Goal: Find specific fact: Find contact information

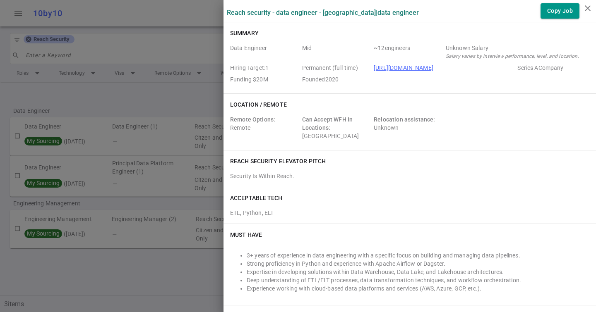
click at [55, 60] on div at bounding box center [298, 156] width 596 height 312
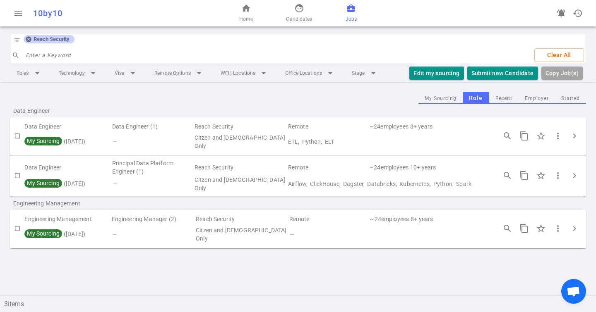
click at [30, 41] on icon at bounding box center [28, 39] width 5 height 5
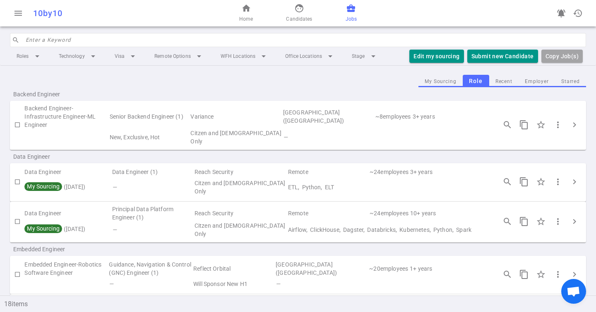
click at [42, 42] on input "search" at bounding box center [303, 40] width 555 height 13
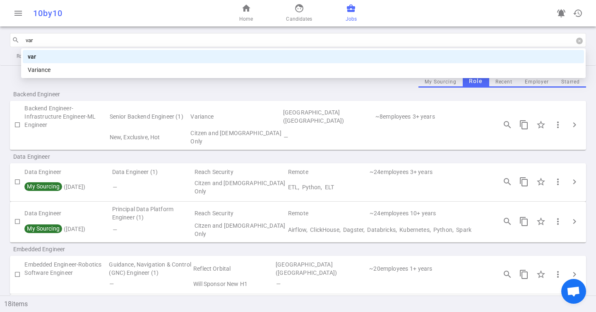
type input "vari"
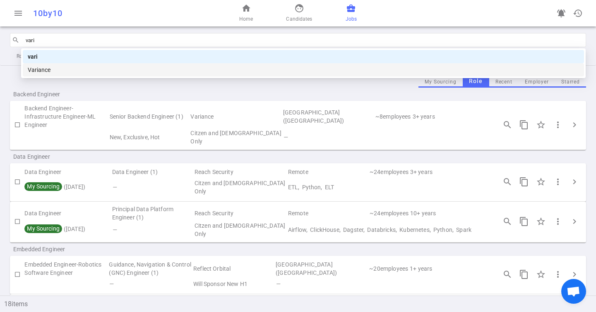
click at [54, 70] on div "Variance" at bounding box center [303, 69] width 551 height 9
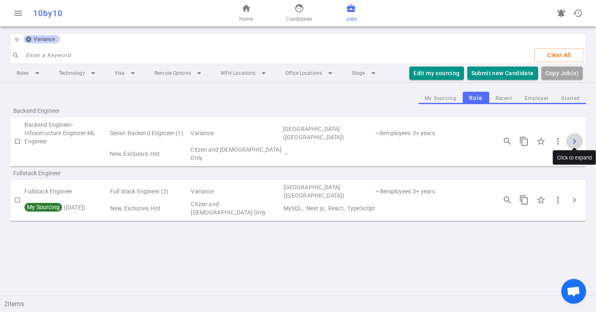
click at [574, 137] on span "chevron_right" at bounding box center [574, 142] width 10 height 10
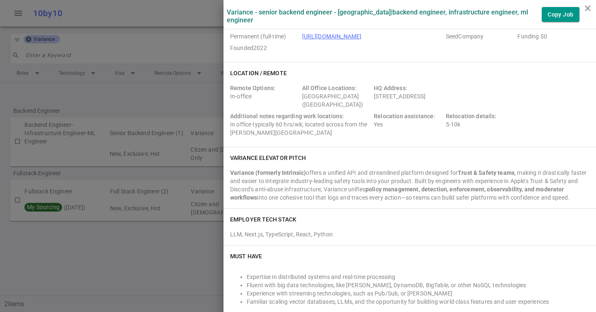
scroll to position [59, 0]
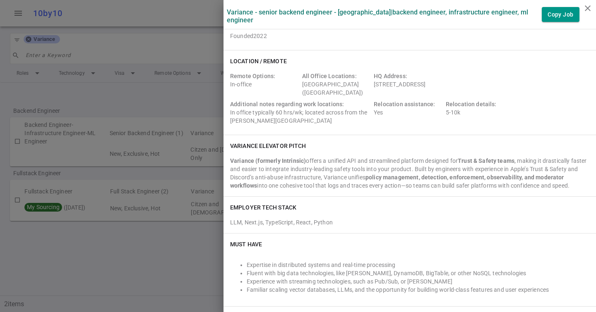
drag, startPoint x: 374, startPoint y: 84, endPoint x: 513, endPoint y: 84, distance: 139.0
click at [513, 84] on div "HQ Address: [STREET_ADDRESS]" at bounding box center [444, 84] width 140 height 25
copy div "[STREET_ADDRESS]"
